Goal: Information Seeking & Learning: Learn about a topic

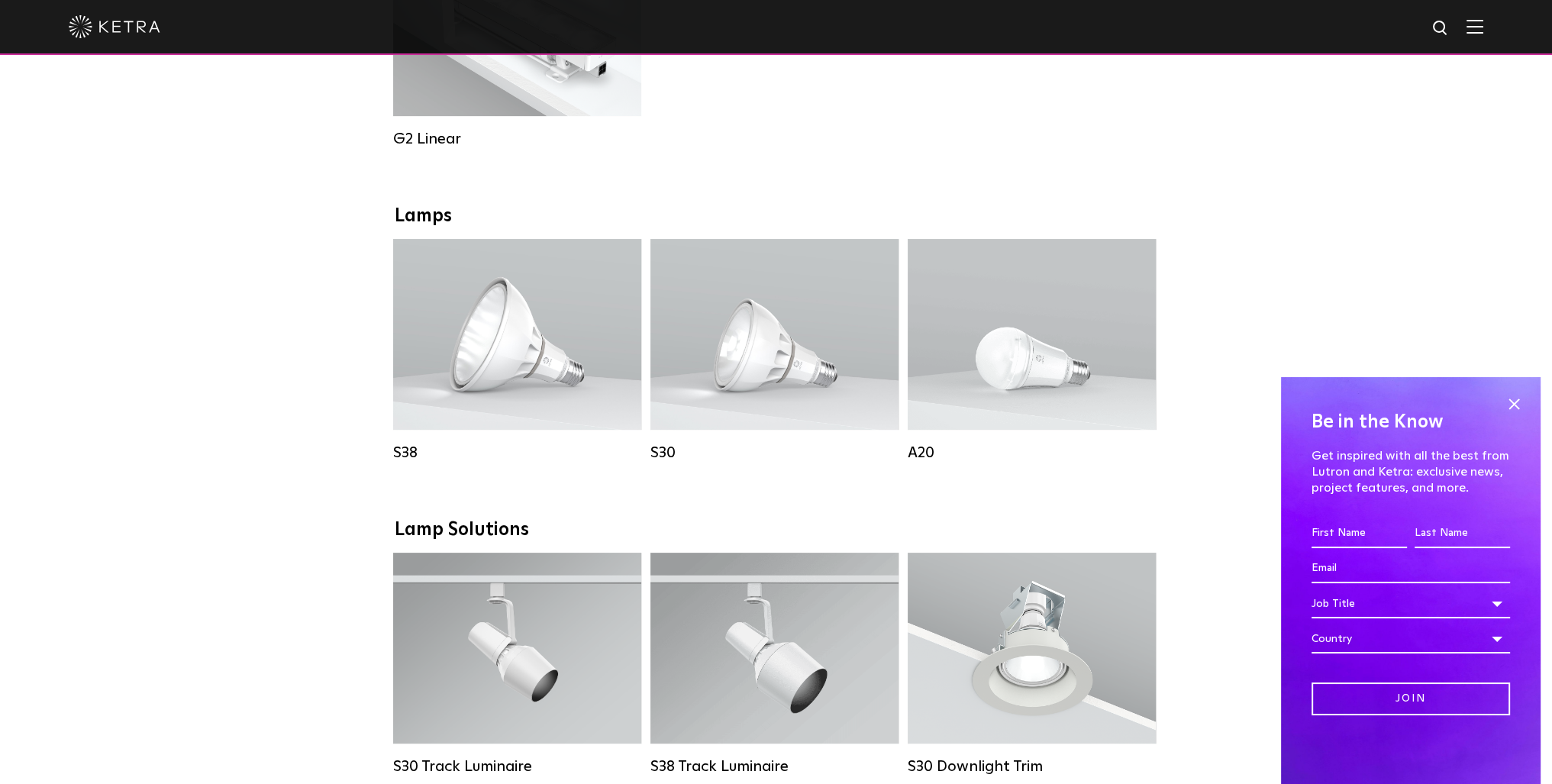
scroll to position [992, 0]
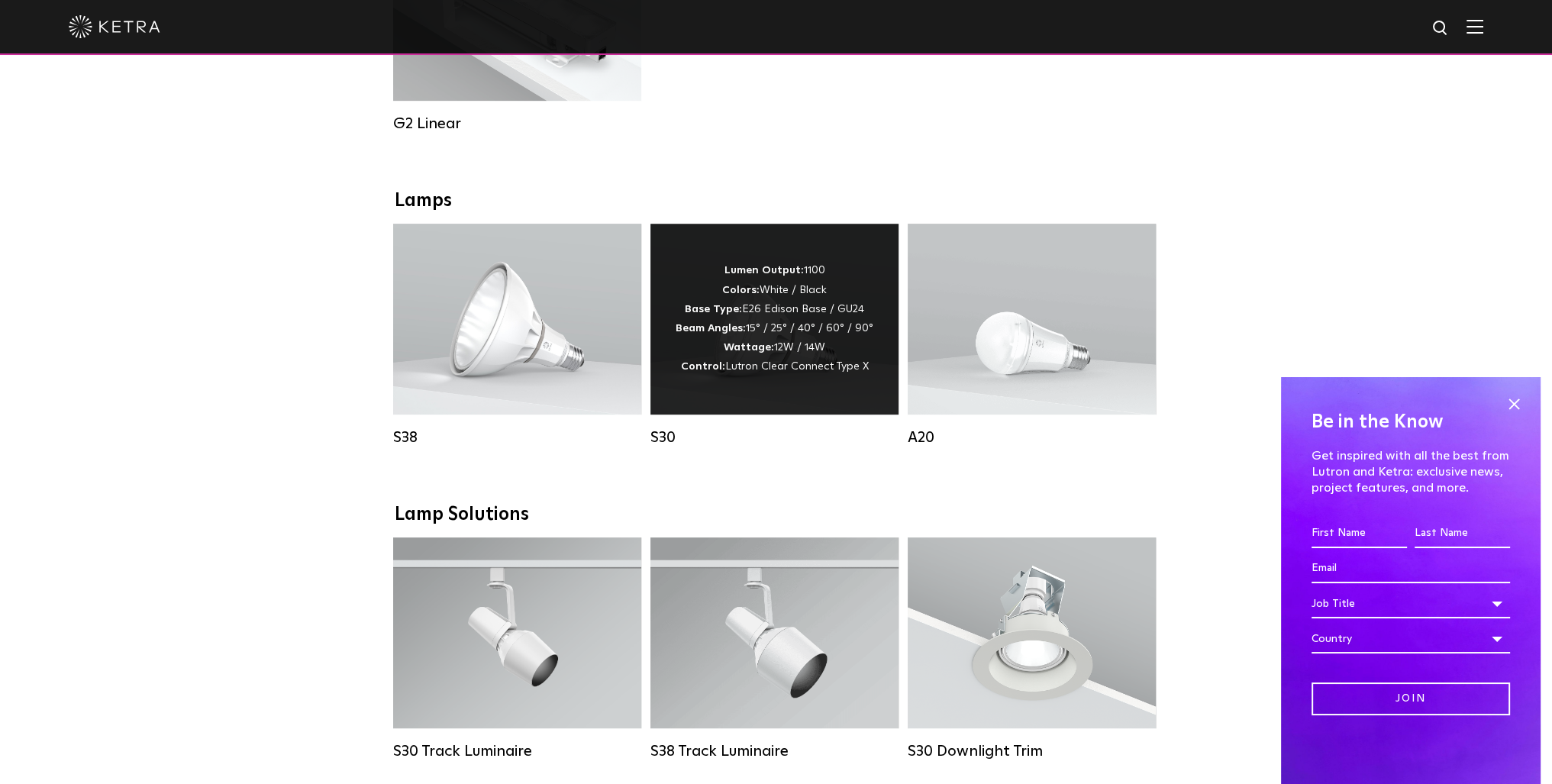
click at [782, 358] on div "Lumen Output: 1100 Colors: White / Black Base Type: E26 Edison Base / GU24 Beam…" at bounding box center [773, 318] width 197 height 115
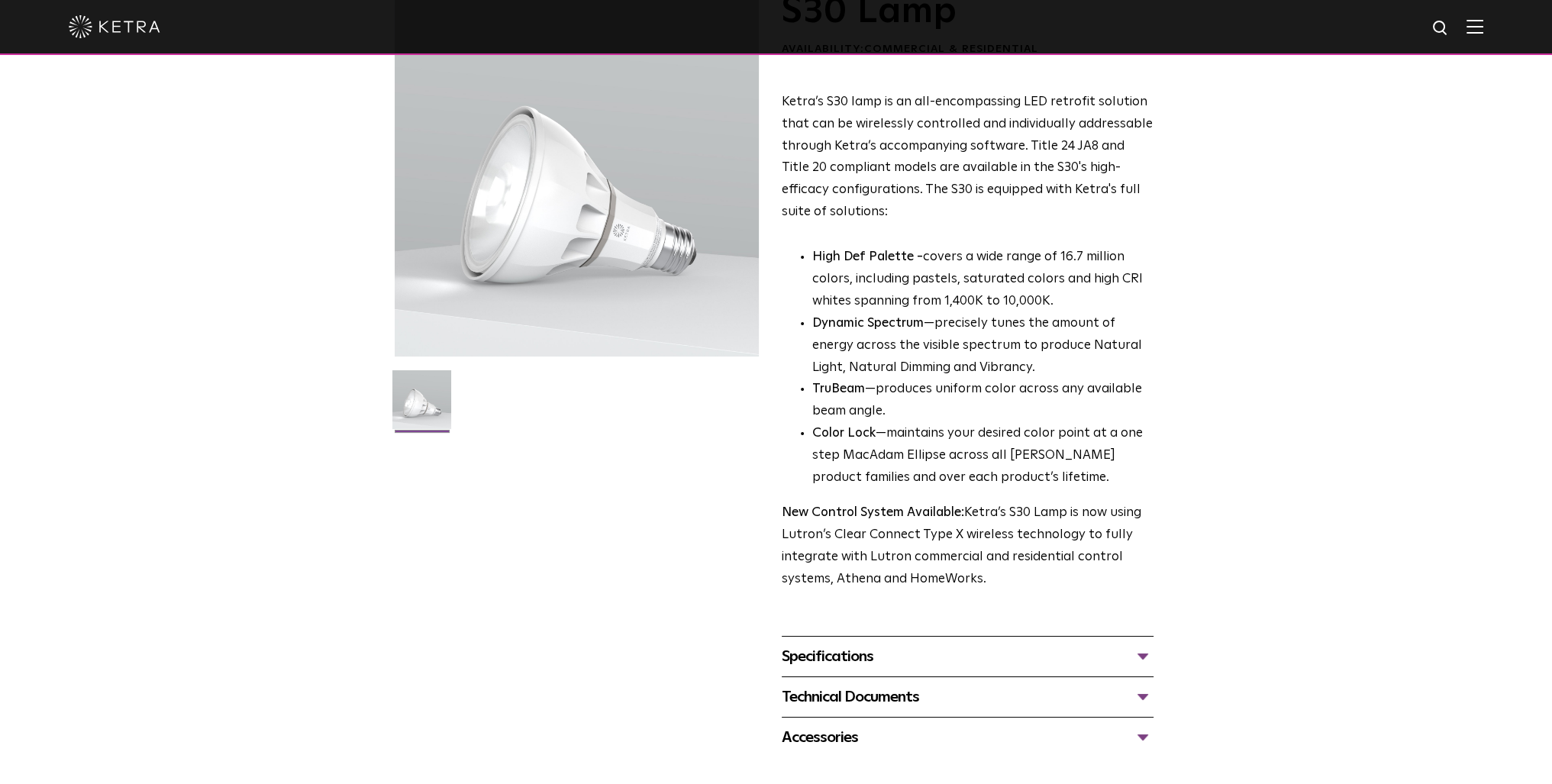
scroll to position [229, 0]
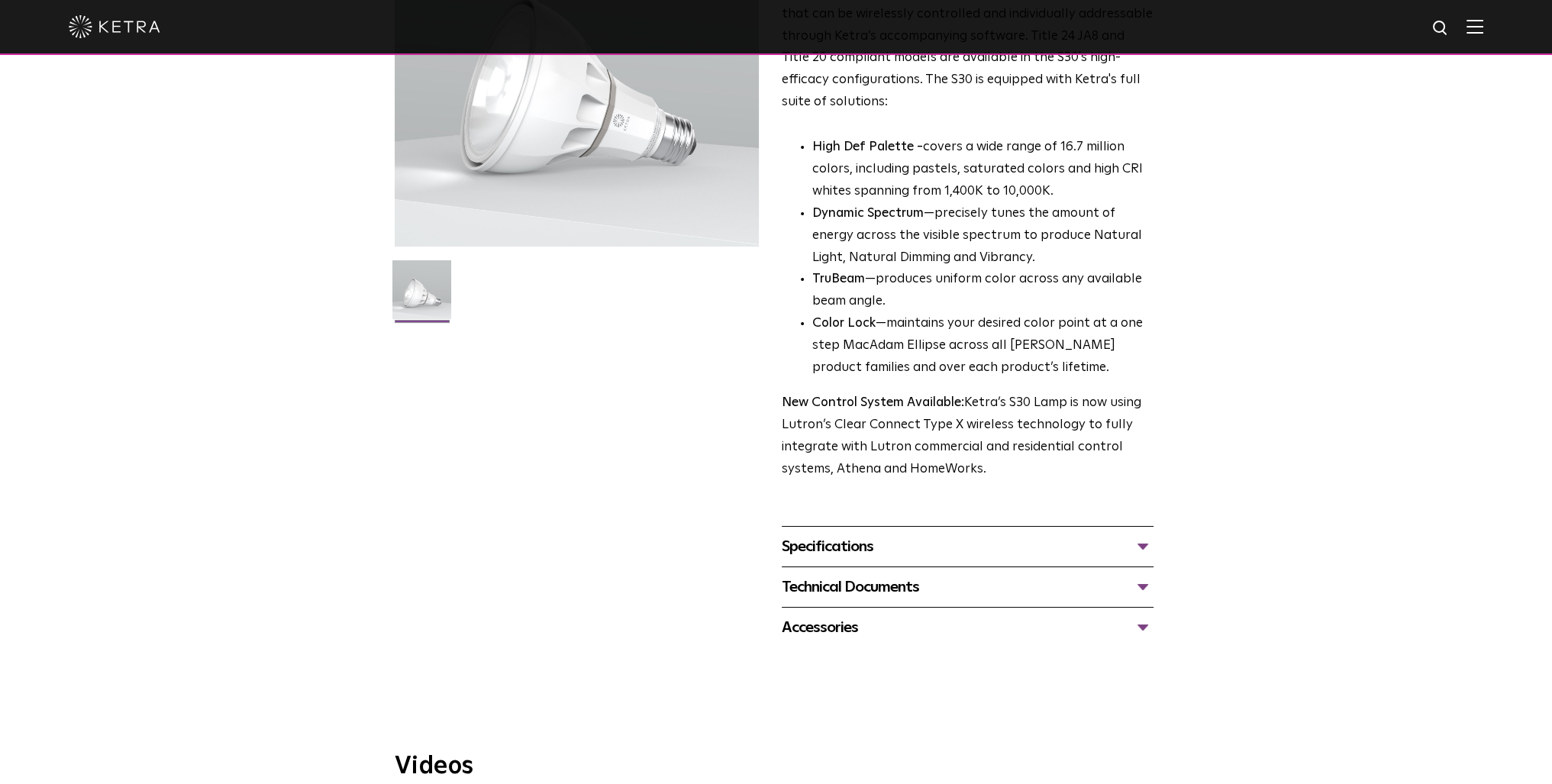
click at [883, 560] on div "Specifications DIMENSIONS Size 30 Long Neck LUMEN OUTPUTS 1100 HOUSING COLORS W…" at bounding box center [967, 546] width 372 height 40
click at [869, 552] on div "Specifications" at bounding box center [967, 546] width 372 height 24
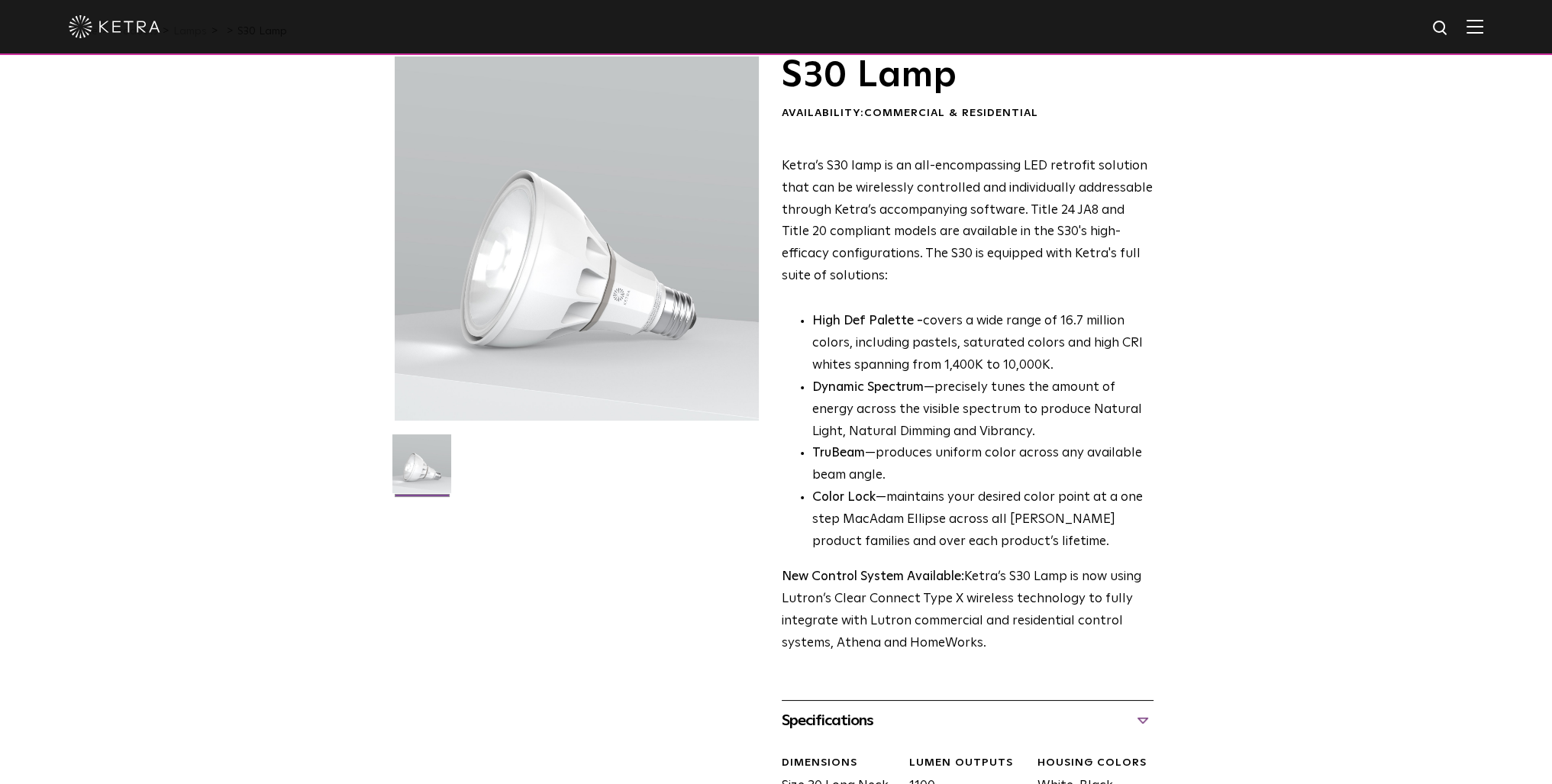
scroll to position [0, 0]
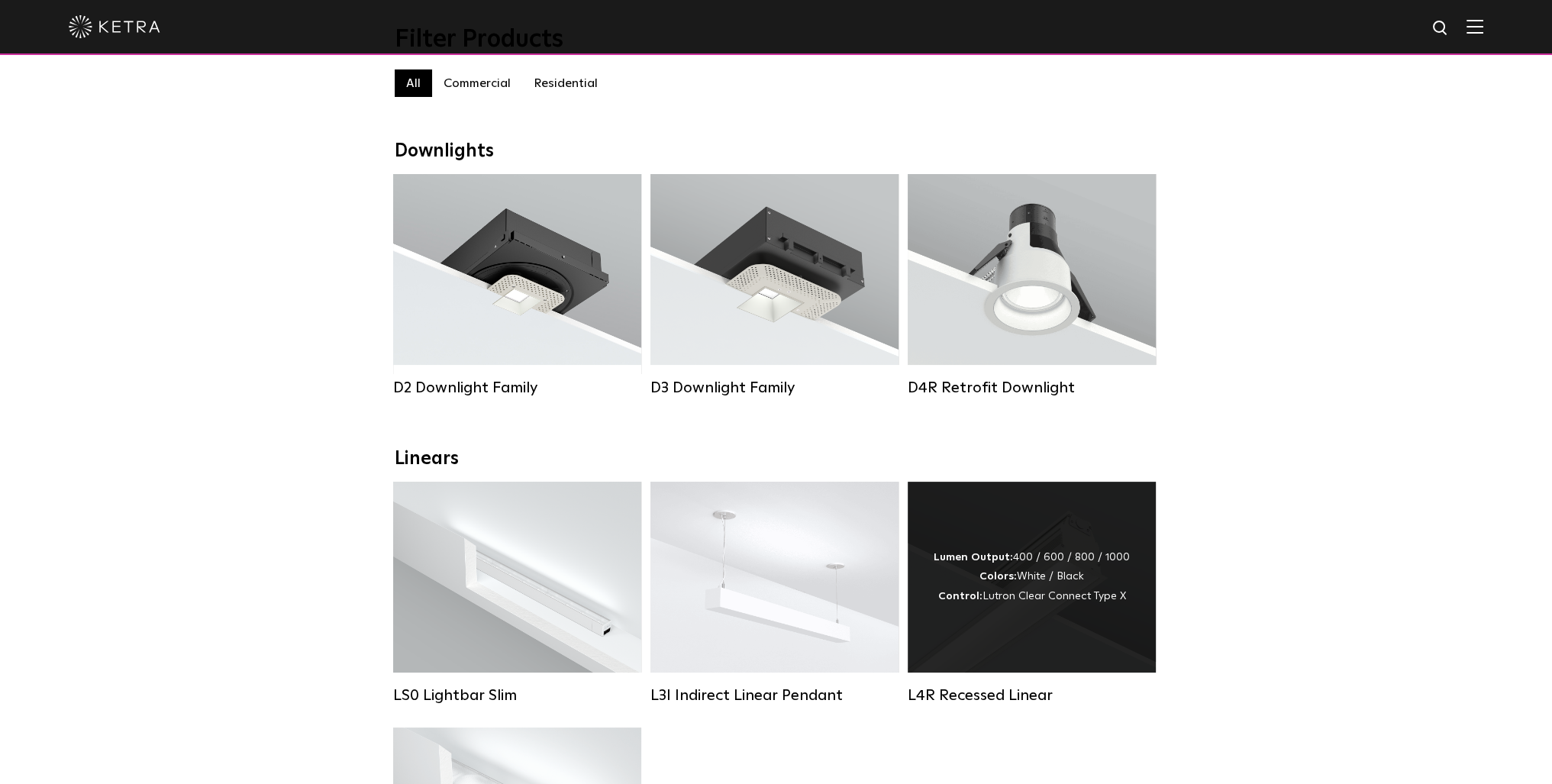
scroll to position [153, 0]
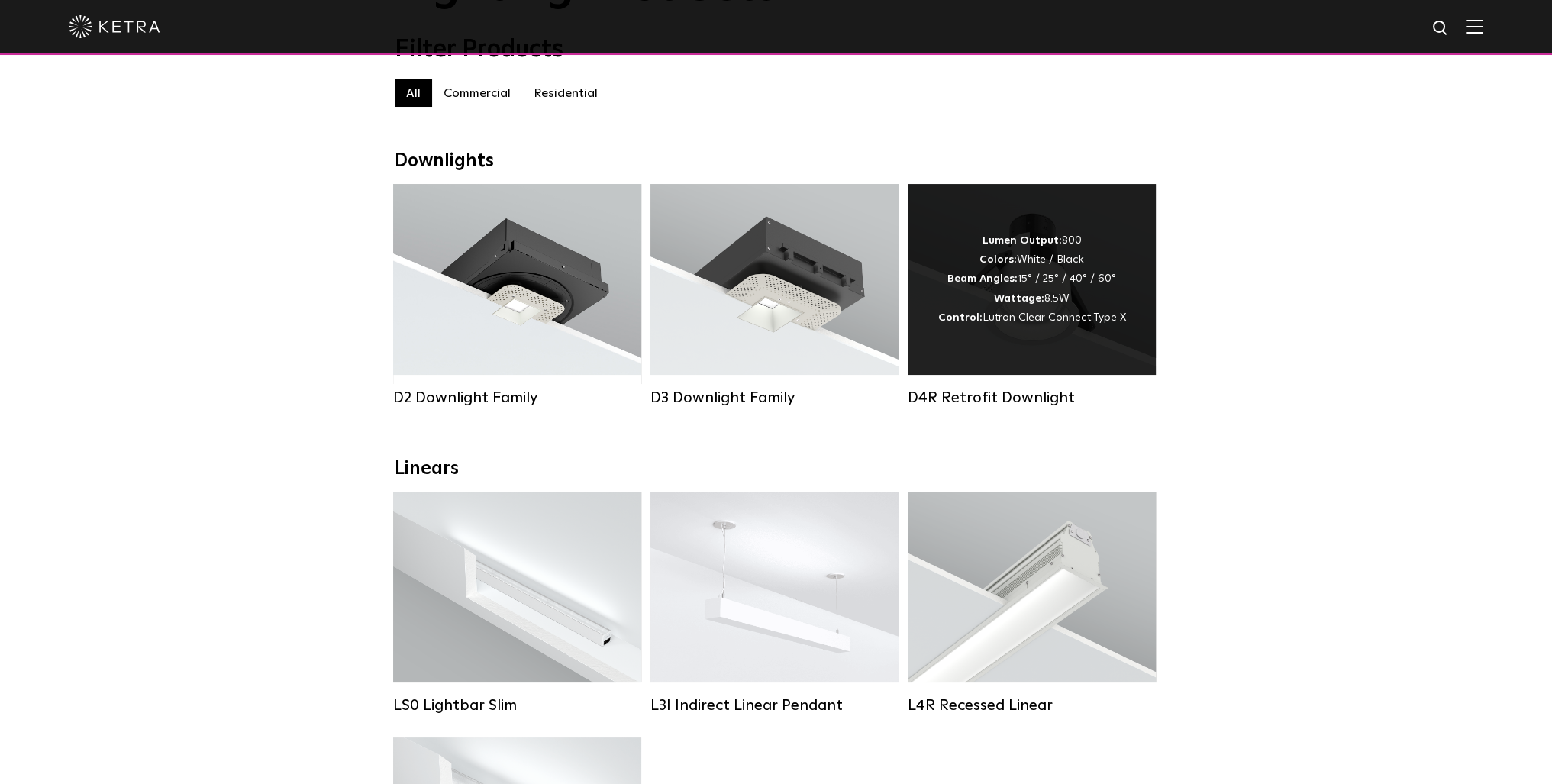
click at [1041, 268] on div "Lumen Output: 800 Colors: White / Black Beam Angles: 15° / 25° / 40° / 60° Watt…" at bounding box center [1032, 279] width 188 height 97
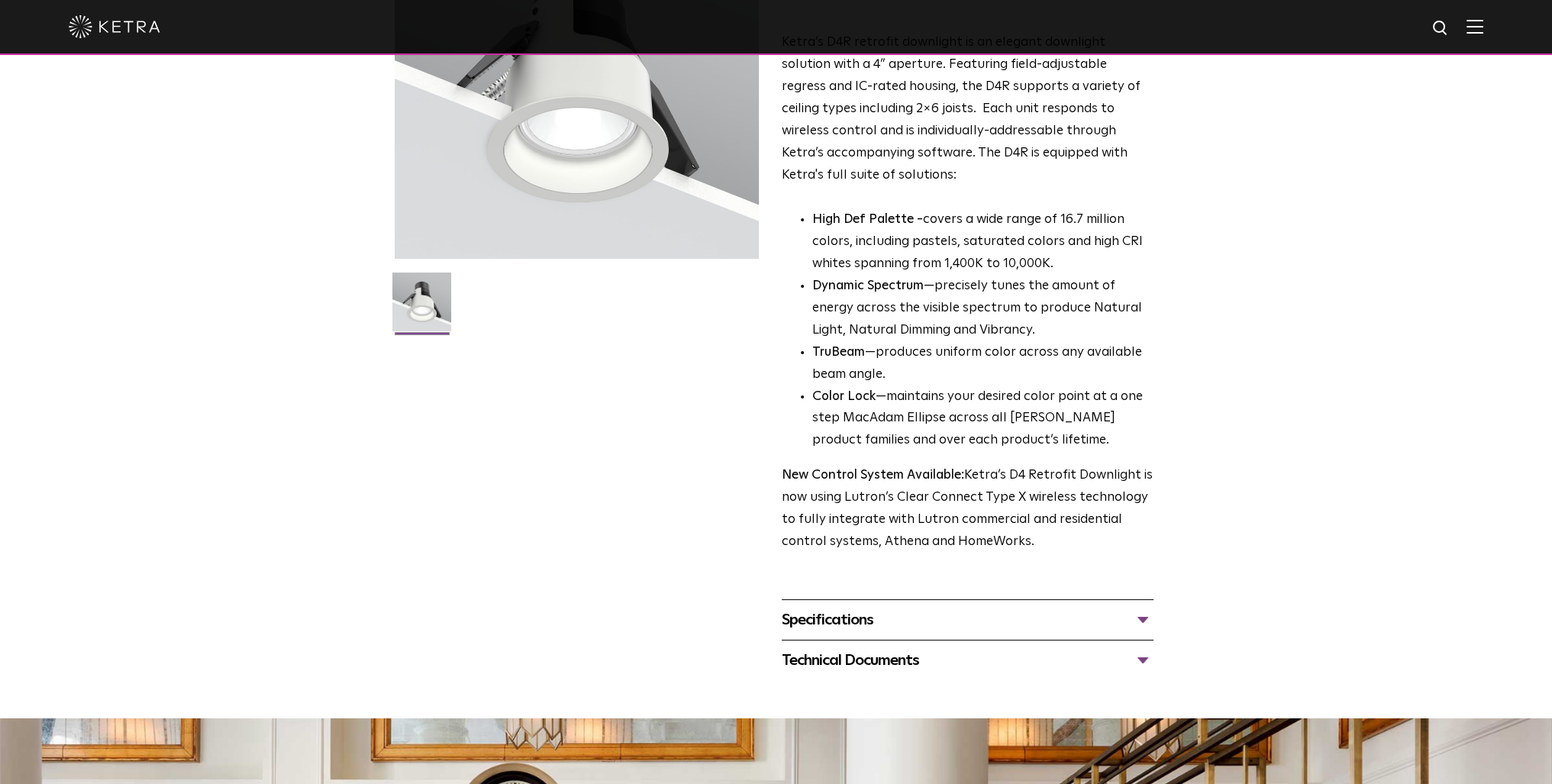
scroll to position [229, 0]
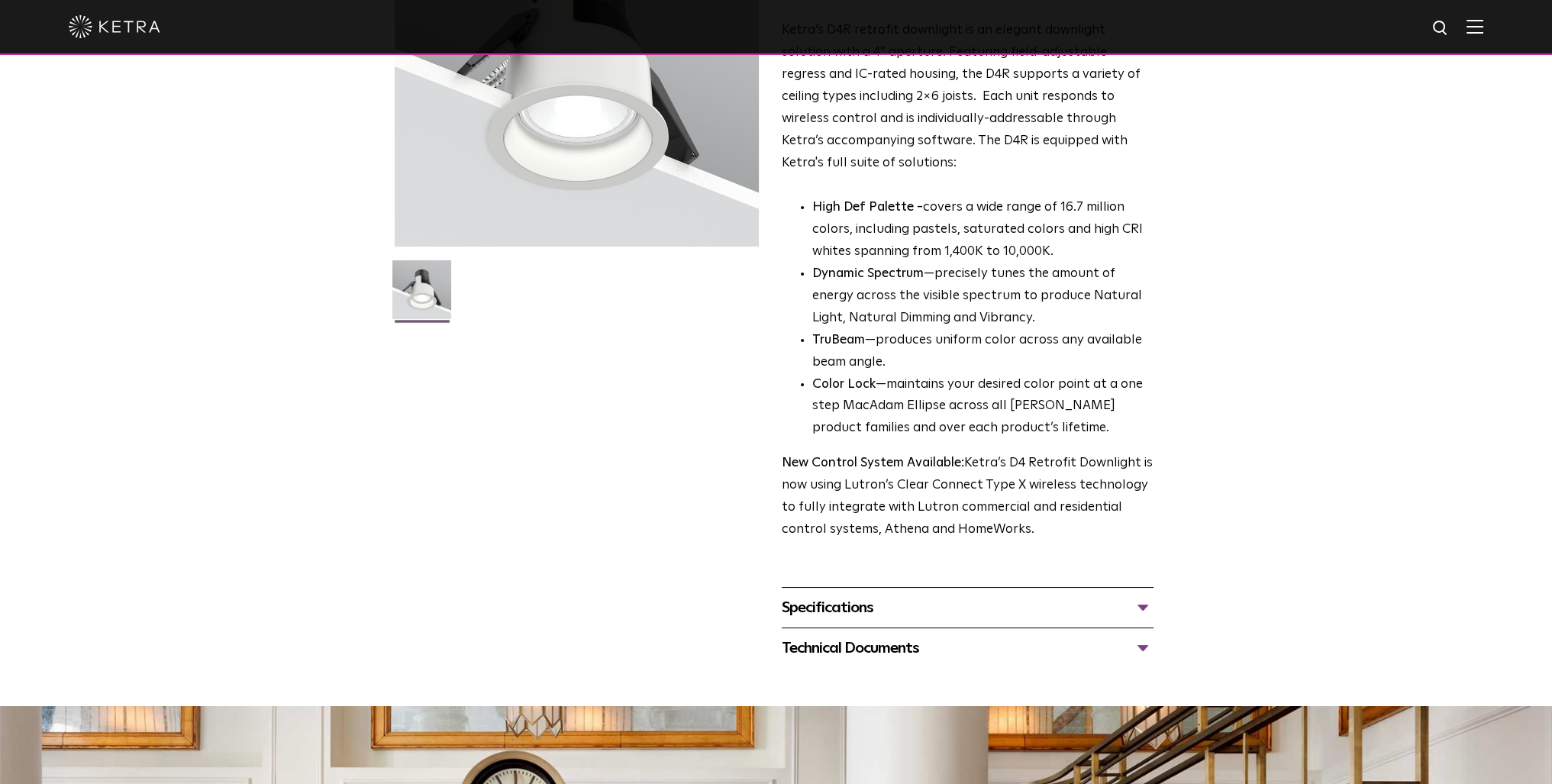
click at [863, 611] on div "Specifications" at bounding box center [967, 607] width 372 height 24
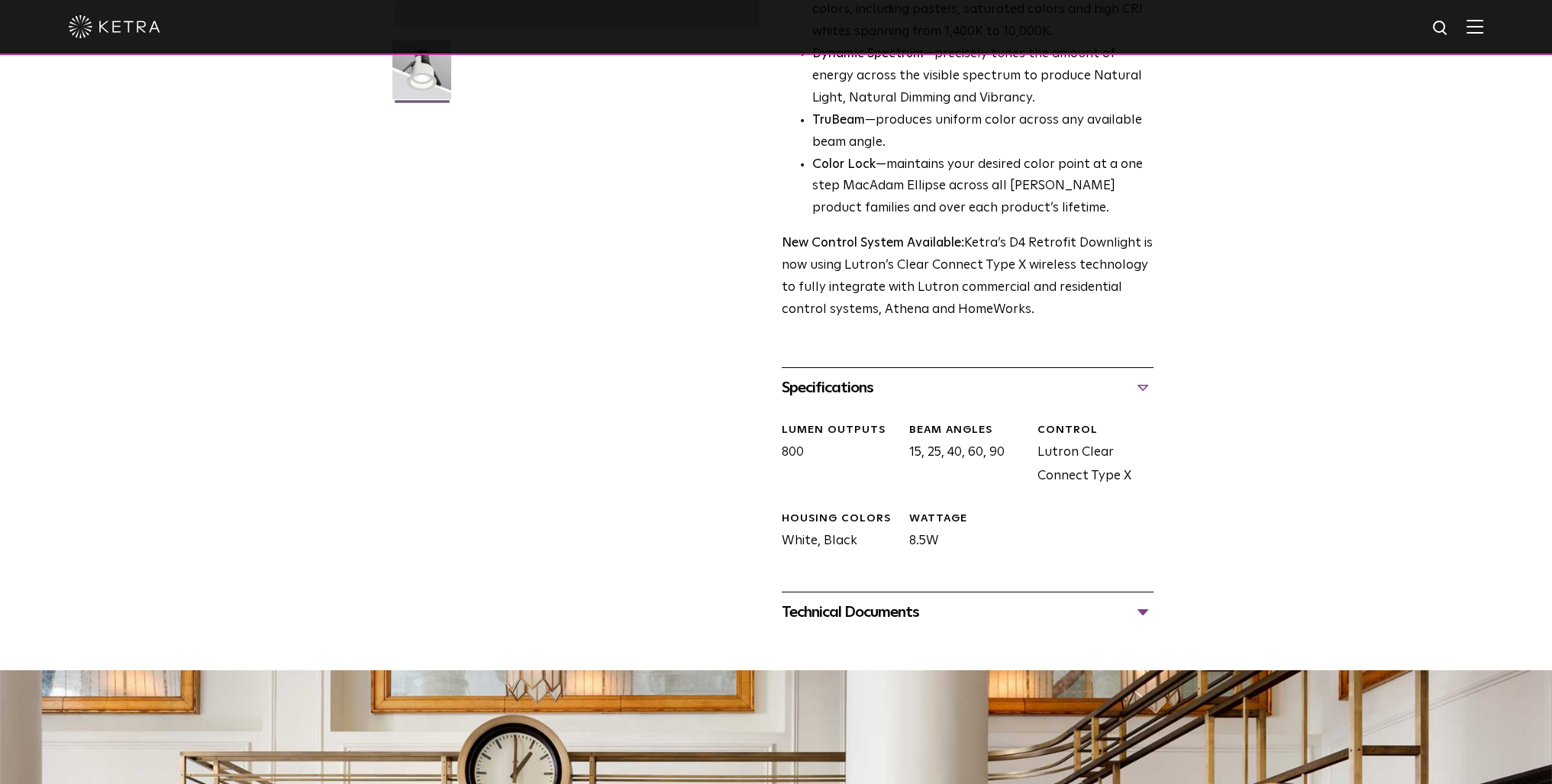
scroll to position [457, 0]
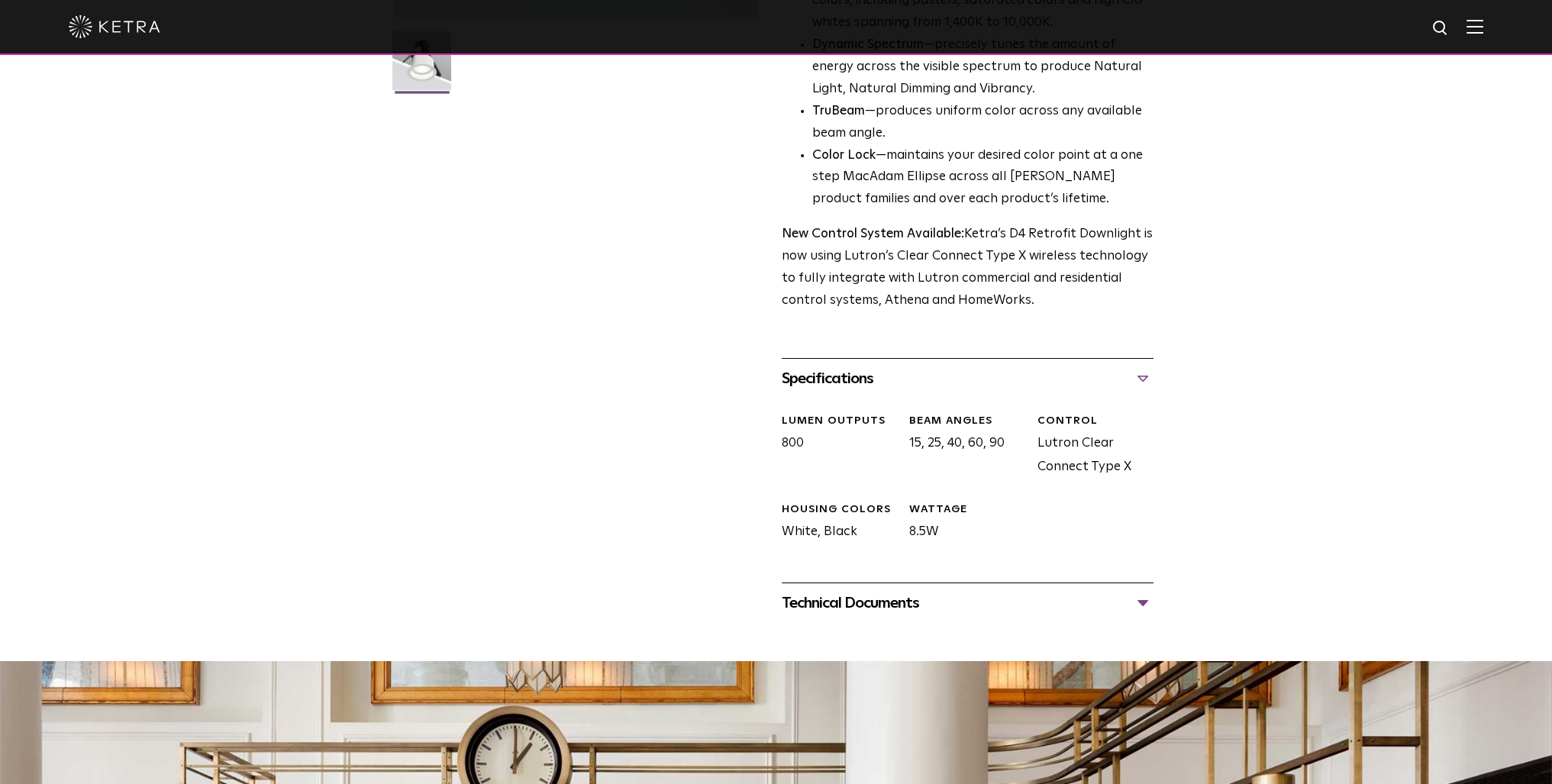
click at [877, 604] on div "Technical Documents" at bounding box center [967, 603] width 372 height 24
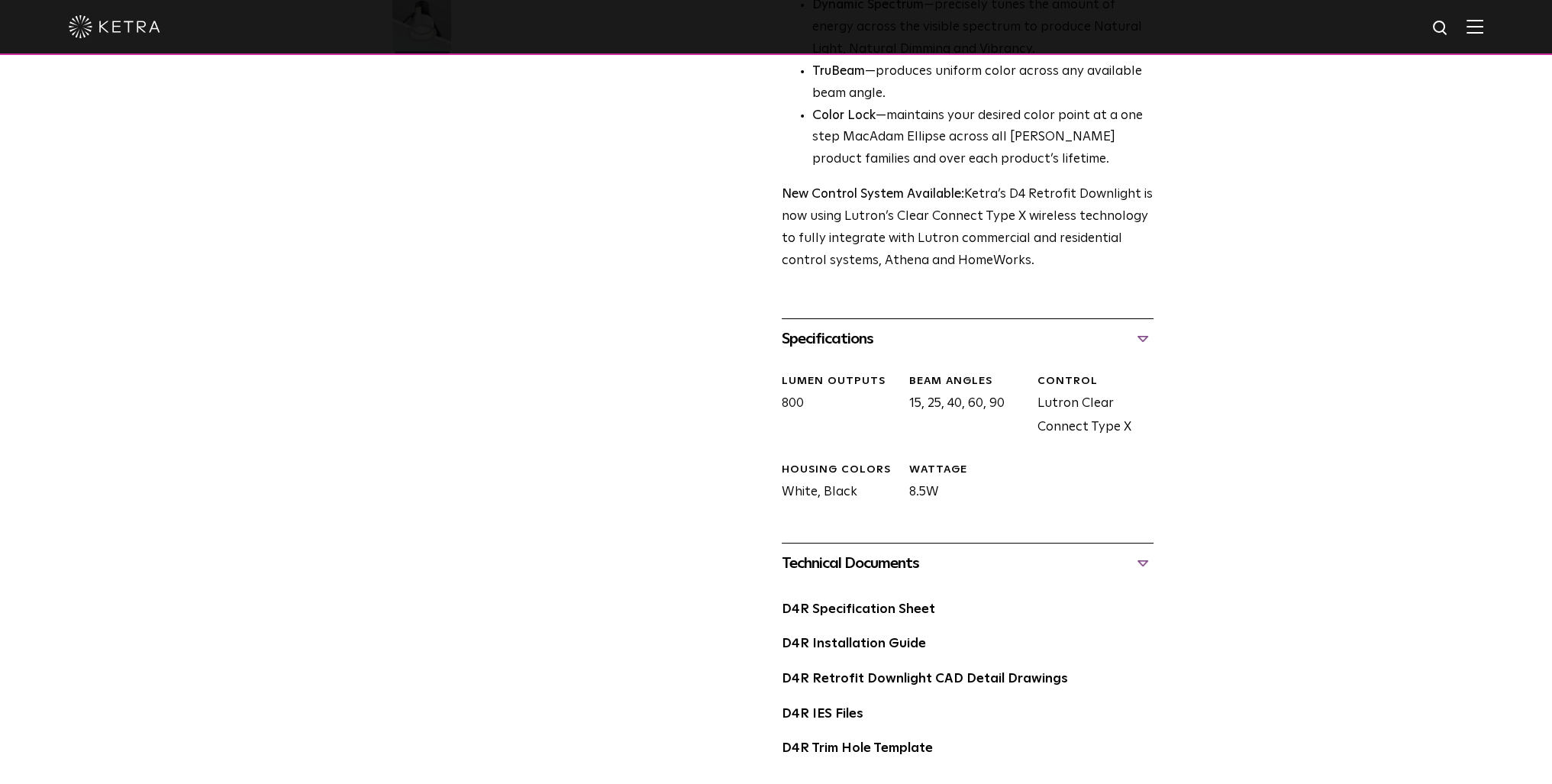
scroll to position [534, 0]
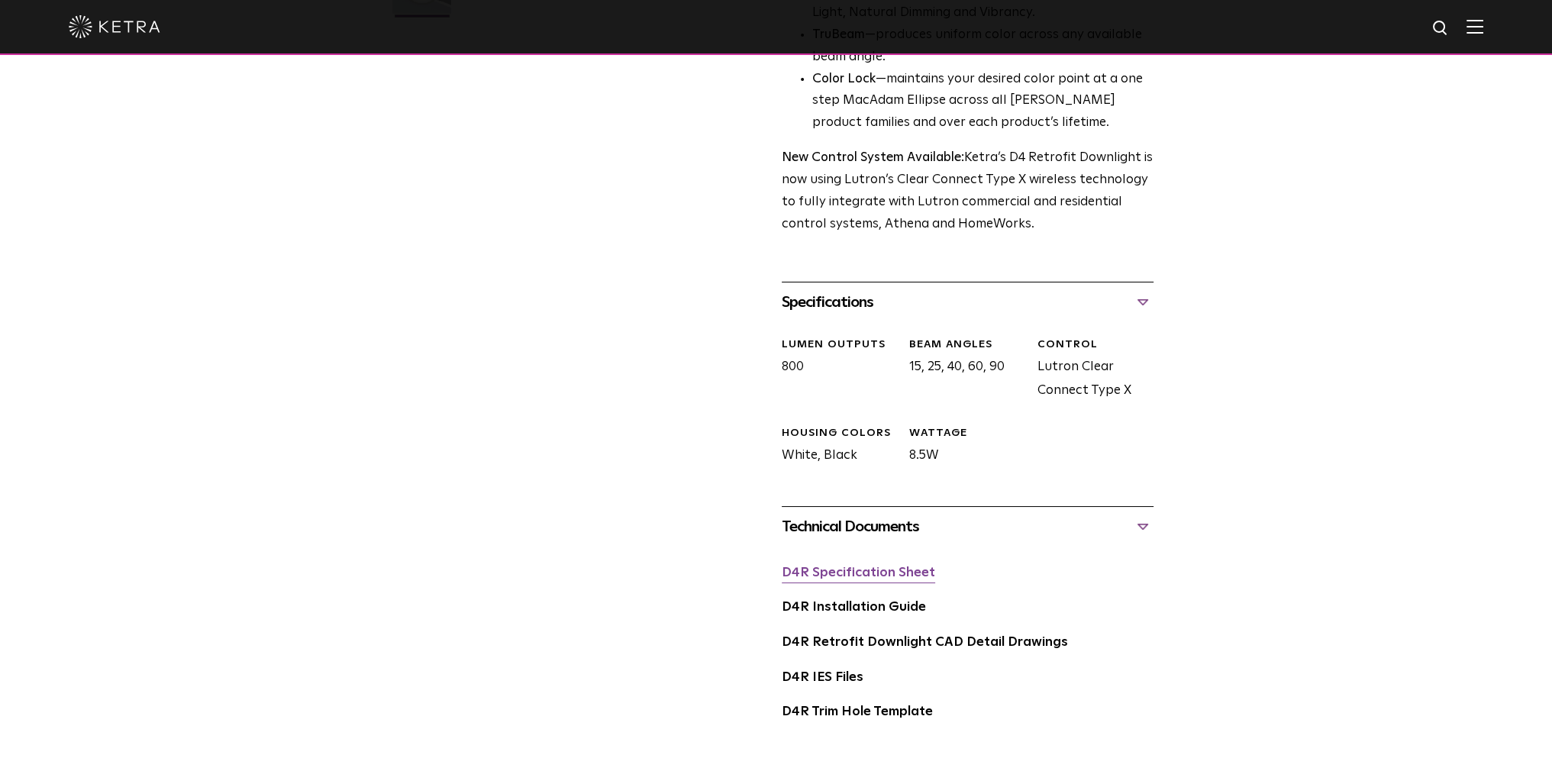
click at [873, 578] on link "D4R Specification Sheet" at bounding box center [858, 572] width 154 height 13
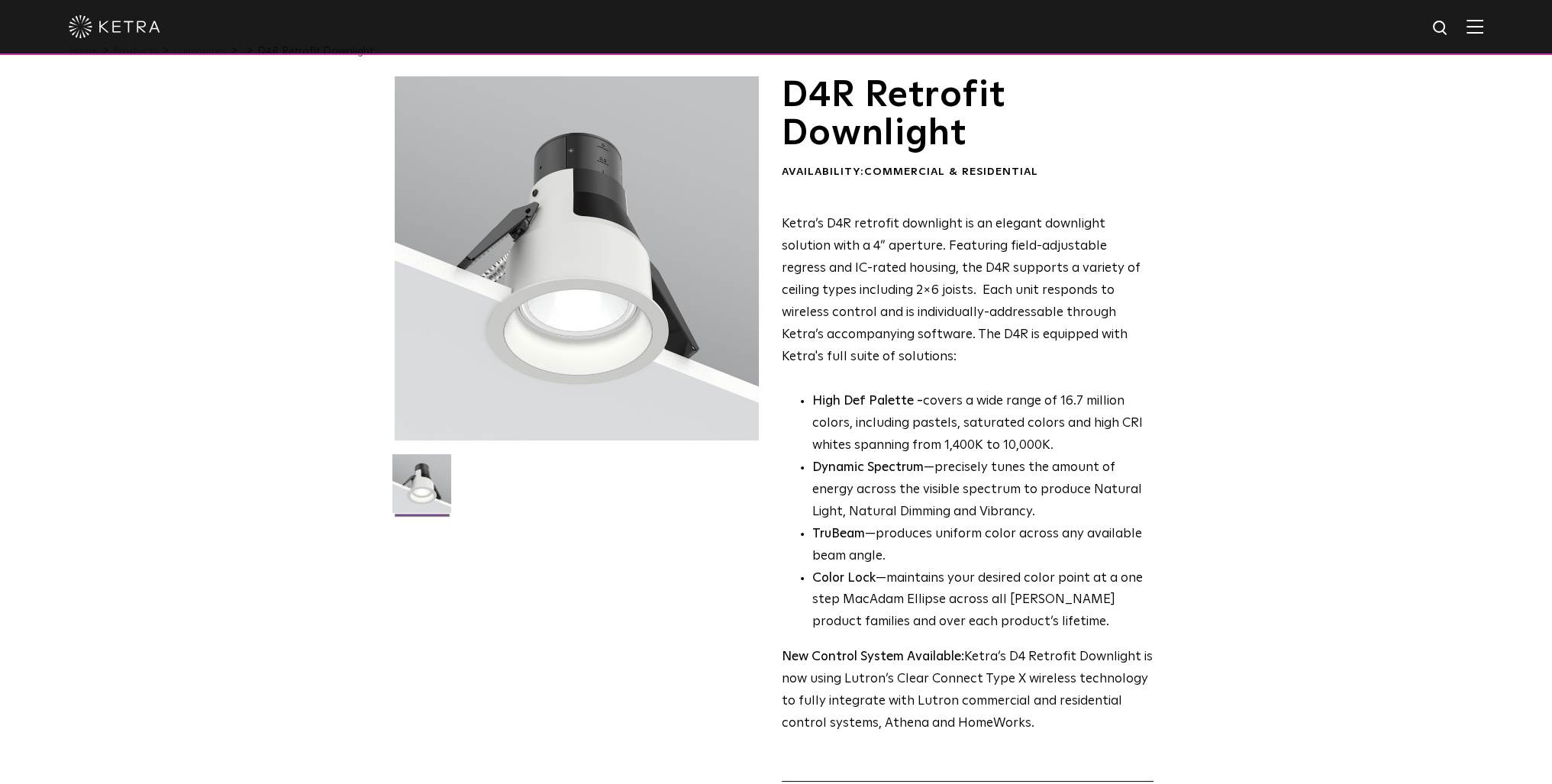
scroll to position [0, 0]
